Goal: Navigation & Orientation: Find specific page/section

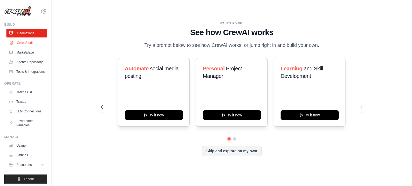
click at [28, 41] on link "Crew Studio" at bounding box center [27, 43] width 41 height 9
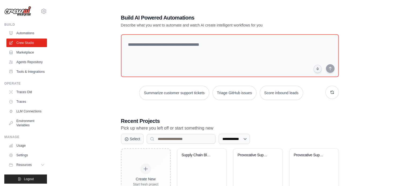
scroll to position [29, 0]
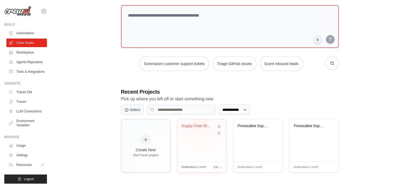
click at [201, 124] on div "Supply Chain Blog Research & Writin..." at bounding box center [198, 126] width 32 height 5
click at [307, 126] on div "Provocative Supply Chain Blog Gener..." at bounding box center [310, 126] width 32 height 5
click at [244, 126] on div "Provocative Supply Chain Blog Gener..." at bounding box center [254, 126] width 32 height 5
click at [27, 76] on link "Tools & Integrations" at bounding box center [27, 72] width 41 height 9
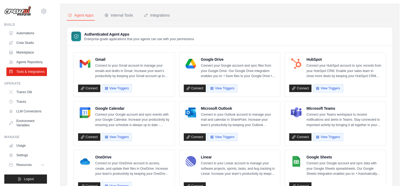
scroll to position [6, 0]
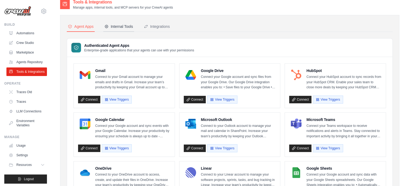
click at [122, 22] on button "Internal Tools" at bounding box center [118, 27] width 31 height 10
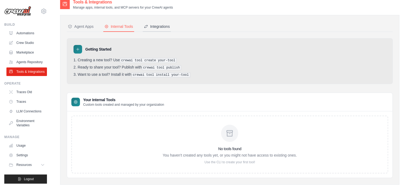
click at [158, 25] on div "Integrations" at bounding box center [157, 26] width 26 height 5
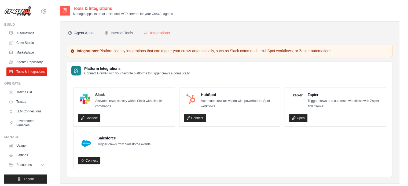
click at [79, 32] on div "Agent Apps" at bounding box center [81, 32] width 26 height 5
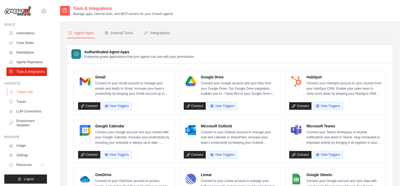
click at [21, 97] on link "Traces Old" at bounding box center [27, 92] width 41 height 9
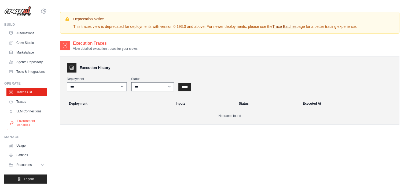
click at [21, 130] on link "Environment Variables" at bounding box center [27, 123] width 41 height 13
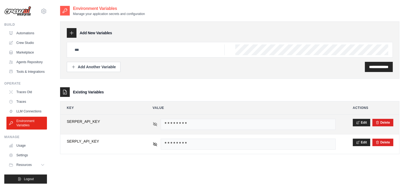
click at [157, 125] on icon at bounding box center [155, 124] width 5 height 5
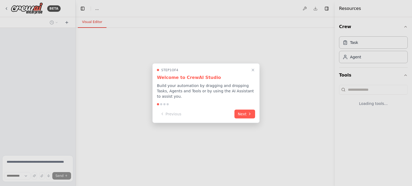
select select "****"
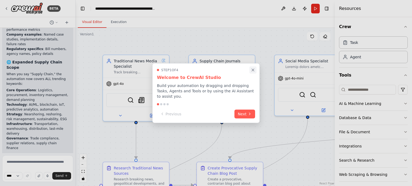
scroll to position [2851, 0]
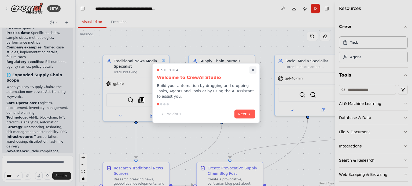
click at [253, 72] on icon "Close walkthrough" at bounding box center [253, 70] width 5 height 5
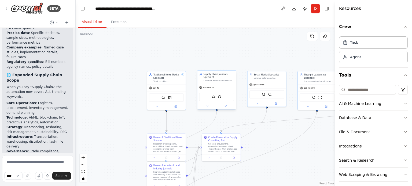
click at [209, 94] on div "SerplyScholarSearchTool SerplyWebSearchTool" at bounding box center [216, 97] width 35 height 8
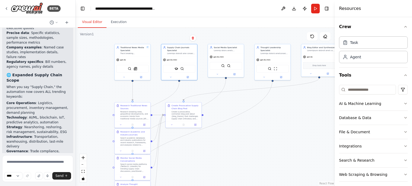
drag, startPoint x: 273, startPoint y: 58, endPoint x: 224, endPoint y: 30, distance: 57.0
click at [224, 30] on div ".deletable-edge-delete-btn { width: 20px; height: 20px; border: 0px solid #ffff…" at bounding box center [205, 107] width 259 height 159
click at [235, 74] on icon at bounding box center [235, 74] width 2 height 2
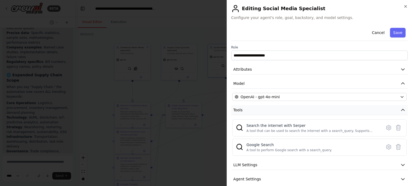
scroll to position [20, 0]
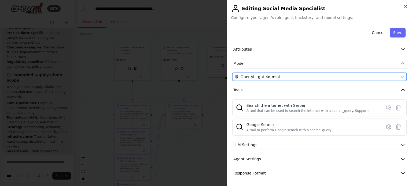
click at [400, 77] on icon "button" at bounding box center [402, 77] width 4 height 4
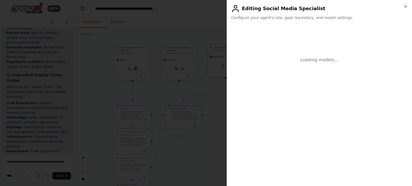
scroll to position [0, 0]
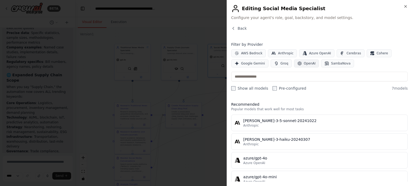
click at [304, 62] on span "OpenAI" at bounding box center [310, 63] width 12 height 4
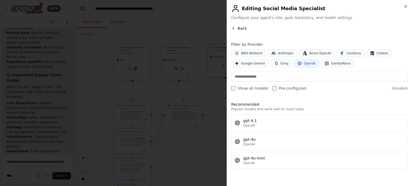
click at [238, 26] on span "Back" at bounding box center [242, 28] width 9 height 5
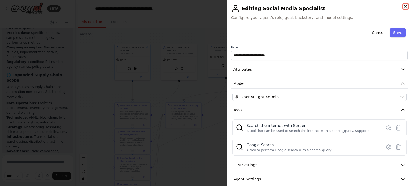
click at [407, 7] on icon "button" at bounding box center [406, 6] width 4 height 4
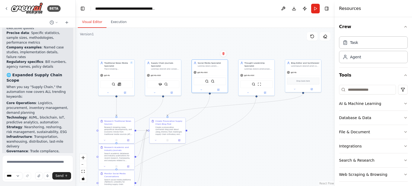
drag, startPoint x: 286, startPoint y: 119, endPoint x: 269, endPoint y: 134, distance: 22.4
click at [269, 134] on div ".deletable-edge-delete-btn { width: 20px; height: 20px; border: 0px solid #ffff…" at bounding box center [205, 107] width 259 height 159
click at [404, 160] on icon "button" at bounding box center [406, 161] width 4 height 4
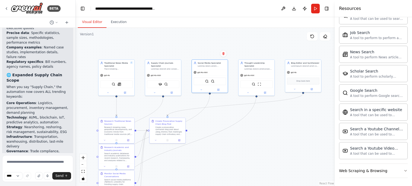
scroll to position [292, 0]
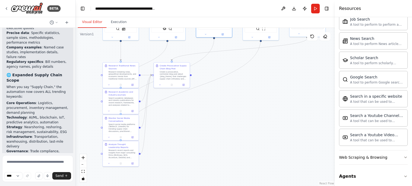
drag, startPoint x: 259, startPoint y: 160, endPoint x: 264, endPoint y: 105, distance: 55.7
click at [264, 105] on div ".deletable-edge-delete-btn { width: 20px; height: 20px; border: 0px solid #ffff…" at bounding box center [205, 107] width 259 height 159
click at [404, 152] on div "Crew Task Agent Tools AI & Machine Learning Database & Data File & Document Int…" at bounding box center [373, 101] width 77 height 169
click at [405, 157] on icon "button" at bounding box center [406, 157] width 2 height 1
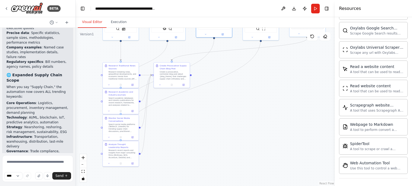
scroll to position [584, 0]
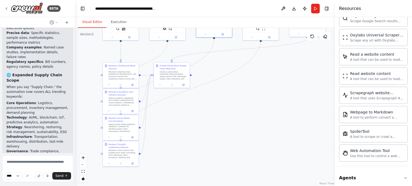
click at [237, 102] on div ".deletable-edge-delete-btn { width: 20px; height: 20px; border: 0px solid #ffff…" at bounding box center [205, 107] width 259 height 159
click at [5, 7] on icon at bounding box center [6, 8] width 4 height 4
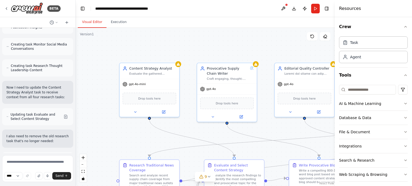
scroll to position [1151, 0]
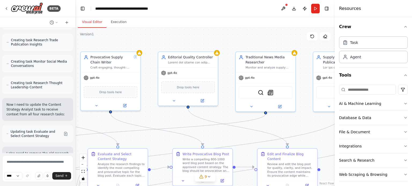
drag, startPoint x: 281, startPoint y: 129, endPoint x: 165, endPoint y: 118, distance: 117.0
click at [165, 118] on div ".deletable-edge-delete-btn { width: 20px; height: 20px; border: 0px solid #ffff…" at bounding box center [205, 107] width 259 height 159
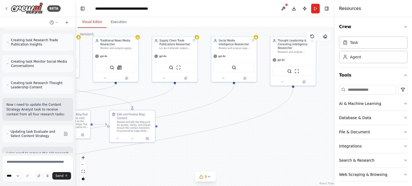
drag, startPoint x: 318, startPoint y: 130, endPoint x: 173, endPoint y: 97, distance: 149.1
click at [173, 97] on div ".deletable-edge-delete-btn { width: 20px; height: 20px; border: 0px solid #ffff…" at bounding box center [205, 107] width 259 height 159
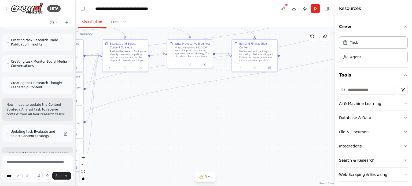
drag, startPoint x: 205, startPoint y: 152, endPoint x: 327, endPoint y: 81, distance: 141.4
click at [327, 81] on div ".deletable-edge-delete-btn { width: 20px; height: 20px; border: 0px solid #ffff…" at bounding box center [205, 107] width 259 height 159
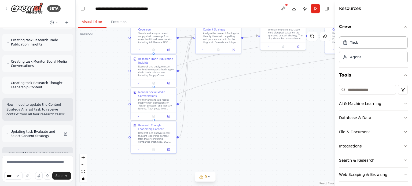
drag, startPoint x: 162, startPoint y: 125, endPoint x: 255, endPoint y: 107, distance: 94.8
click at [255, 107] on div ".deletable-edge-delete-btn { width: 20px; height: 20px; border: 0px solid #ffff…" at bounding box center [205, 107] width 259 height 159
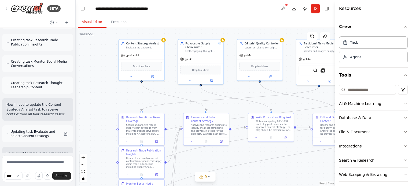
drag, startPoint x: 255, startPoint y: 107, endPoint x: 243, endPoint y: 199, distance: 92.6
click at [243, 186] on html "BETA I'd like to build a recurring supply chain blog, that gathers information …" at bounding box center [206, 93] width 412 height 186
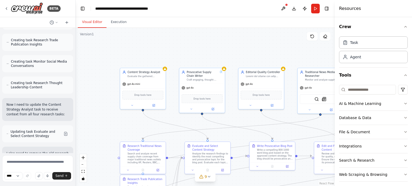
drag, startPoint x: 233, startPoint y: 44, endPoint x: 234, endPoint y: 73, distance: 29.0
click at [234, 73] on div ".deletable-edge-delete-btn { width: 20px; height: 20px; border: 0px solid #ffff…" at bounding box center [205, 107] width 259 height 159
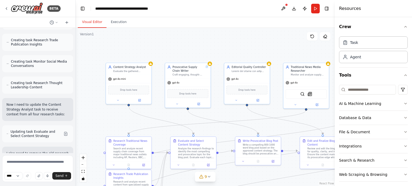
drag, startPoint x: 111, startPoint y: 42, endPoint x: 114, endPoint y: 41, distance: 3.0
click at [114, 41] on div ".deletable-edge-delete-btn { width: 20px; height: 20px; border: 0px solid #ffff…" at bounding box center [205, 107] width 259 height 159
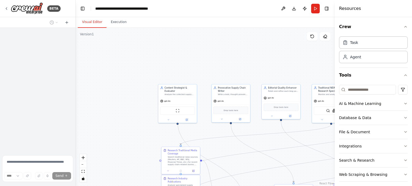
click at [244, 126] on div ".deletable-edge-delete-btn { width: 20px; height: 20px; border: 0px solid #ffff…" at bounding box center [205, 107] width 259 height 159
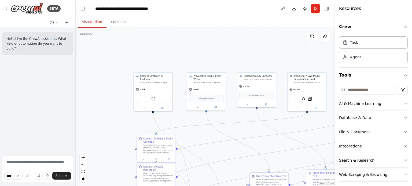
drag, startPoint x: 0, startPoint y: 0, endPoint x: 203, endPoint y: 91, distance: 222.1
click at [203, 91] on div ".deletable-edge-delete-btn { width: 20px; height: 20px; border: 0px solid #ffff…" at bounding box center [205, 107] width 259 height 159
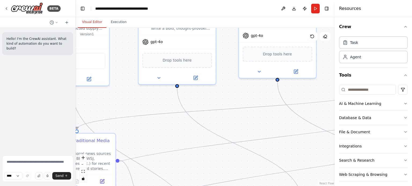
click at [231, 150] on div ".deletable-edge-delete-btn { width: 20px; height: 20px; border: 0px solid #ffff…" at bounding box center [205, 107] width 259 height 159
click at [203, 166] on div ".deletable-edge-delete-btn { width: 20px; height: 20px; border: 0px solid #ffff…" at bounding box center [205, 107] width 259 height 159
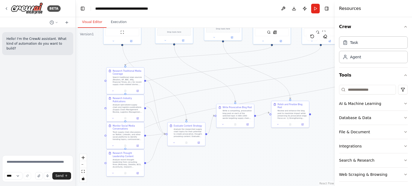
drag, startPoint x: 294, startPoint y: 130, endPoint x: 252, endPoint y: 76, distance: 68.5
click at [252, 76] on div ".deletable-edge-delete-btn { width: 20px; height: 20px; border: 0px solid #ffff…" at bounding box center [205, 107] width 259 height 159
click at [113, 90] on icon at bounding box center [112, 90] width 1 height 1
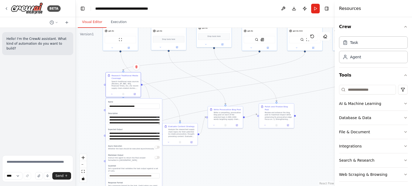
click at [97, 134] on div ".deletable-edge-delete-btn { width: 20px; height: 20px; border: 0px solid #ffff…" at bounding box center [205, 107] width 259 height 159
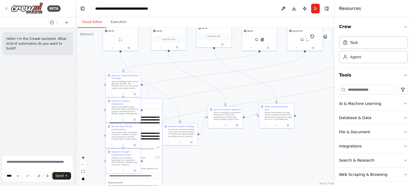
click at [222, 145] on div ".deletable-edge-delete-btn { width: 20px; height: 20px; border: 0px solid #ffff…" at bounding box center [205, 107] width 259 height 159
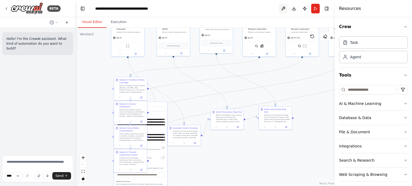
click at [281, 6] on button at bounding box center [283, 9] width 9 height 10
click at [281, 6] on div at bounding box center [283, 9] width 9 height 10
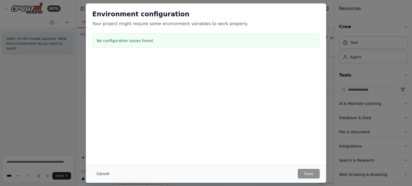
click at [99, 175] on button "Cancel" at bounding box center [102, 174] width 21 height 10
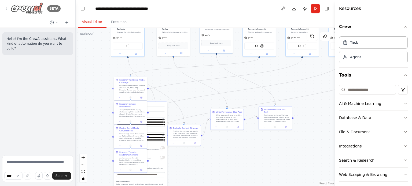
click at [8, 7] on icon at bounding box center [6, 8] width 4 height 4
